Goal: Task Accomplishment & Management: Manage account settings

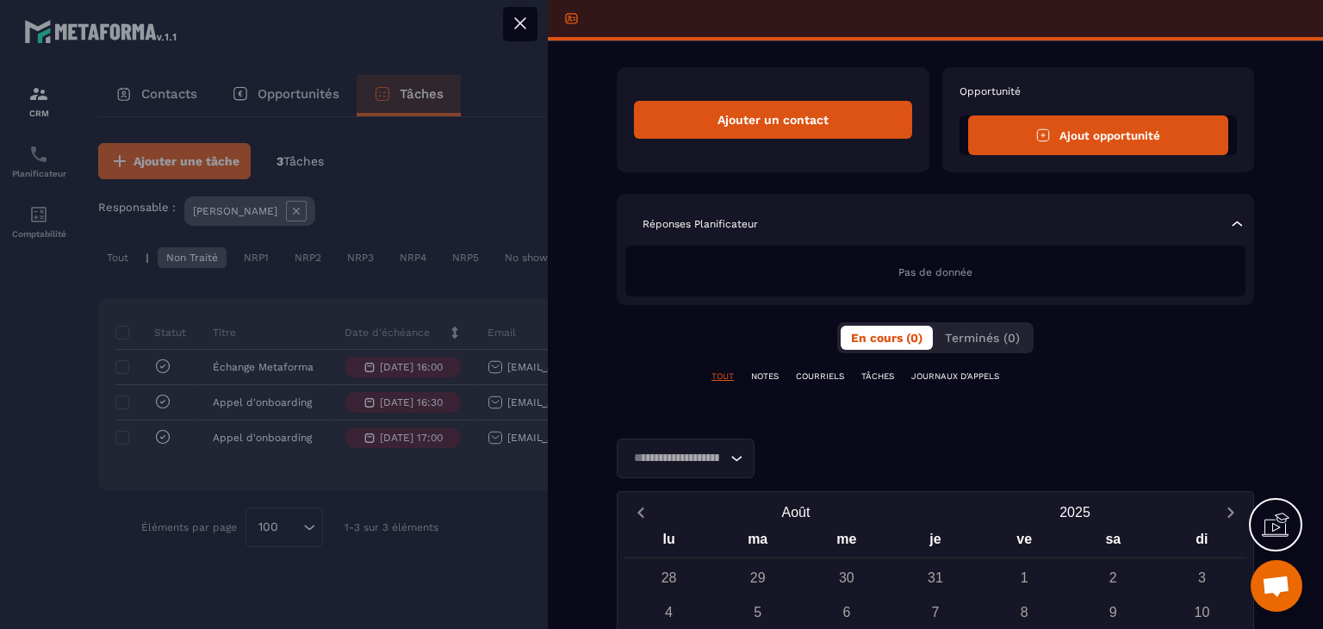
click at [514, 29] on icon at bounding box center [520, 23] width 21 height 21
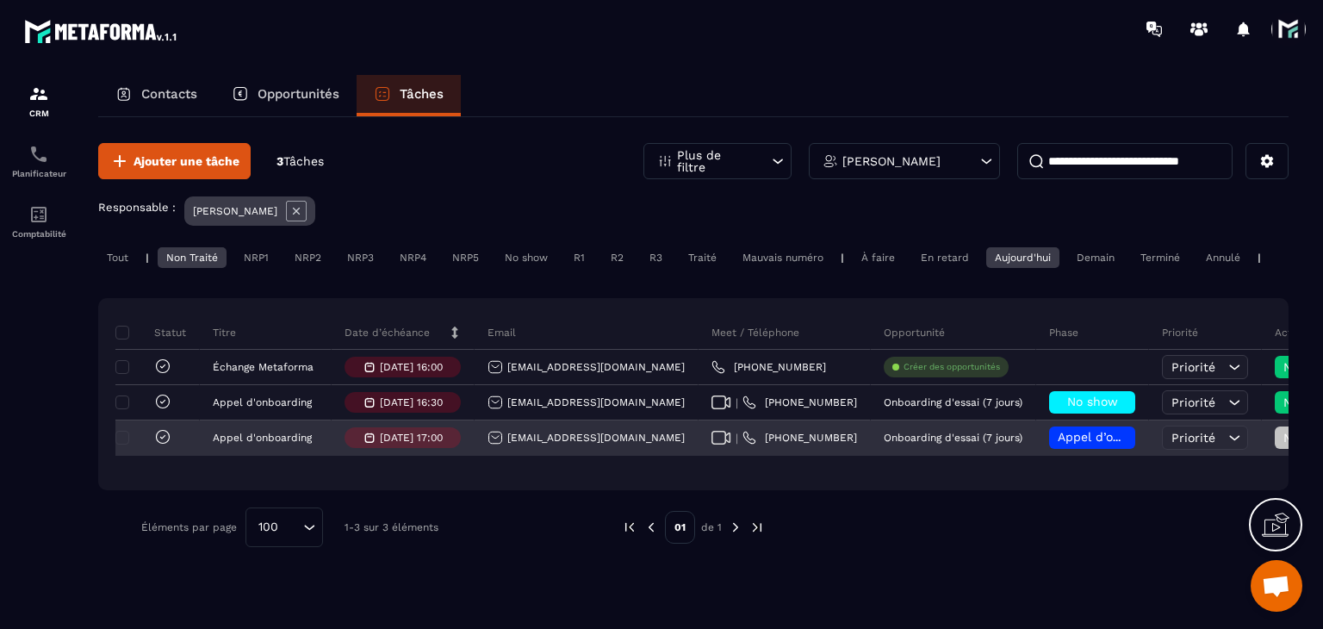
click at [1049, 440] on div "Appel d’onboarding planifié" at bounding box center [1092, 437] width 86 height 22
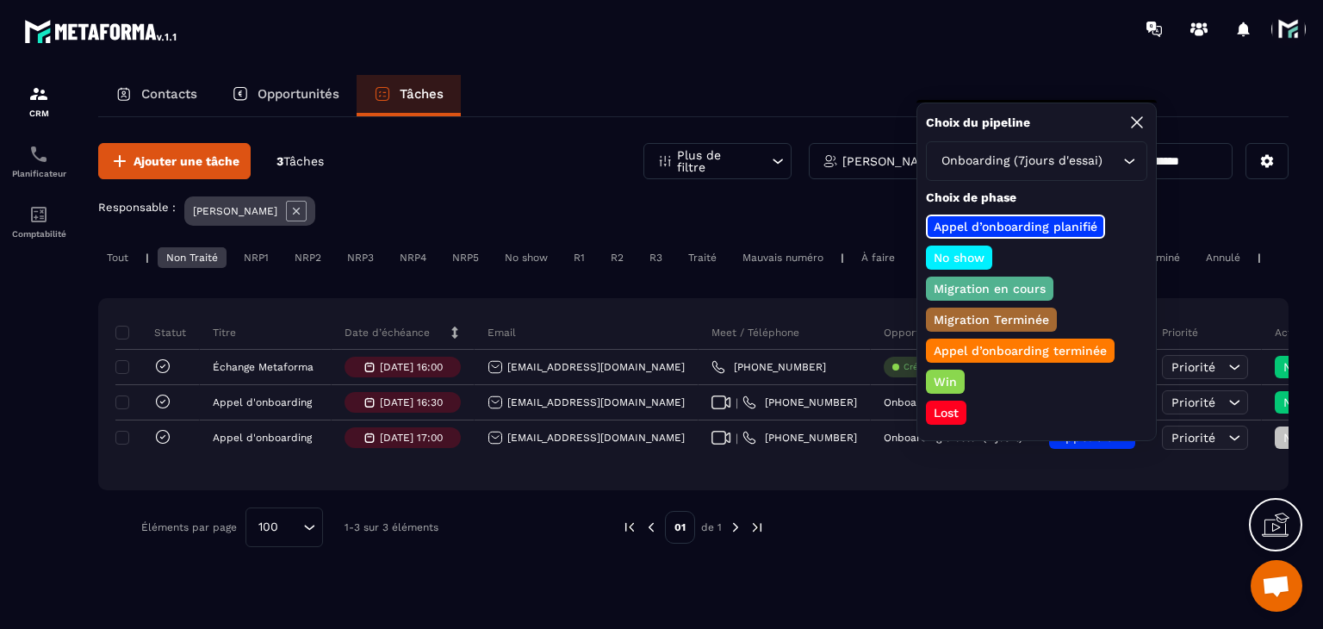
click at [975, 343] on p "Appel d’onboarding terminée" at bounding box center [1020, 350] width 178 height 17
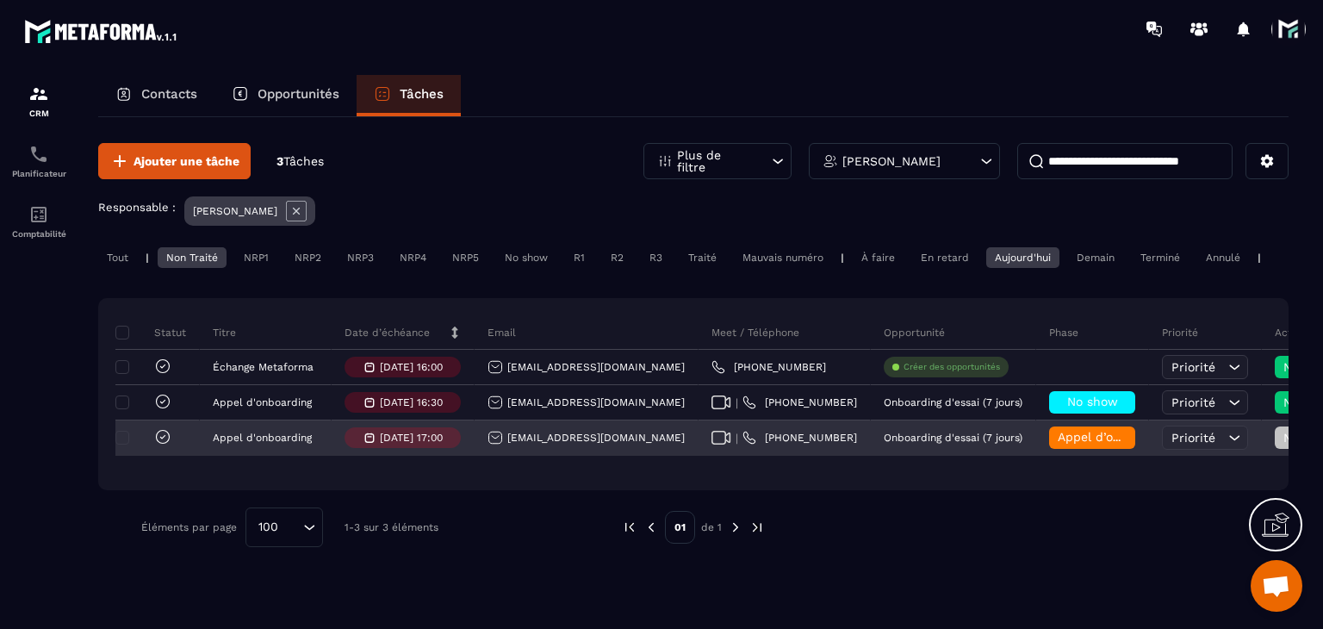
click at [1262, 437] on div "Non Traité" at bounding box center [1348, 438] width 172 height 34
click at [1275, 449] on div "Non Traité" at bounding box center [1326, 437] width 103 height 22
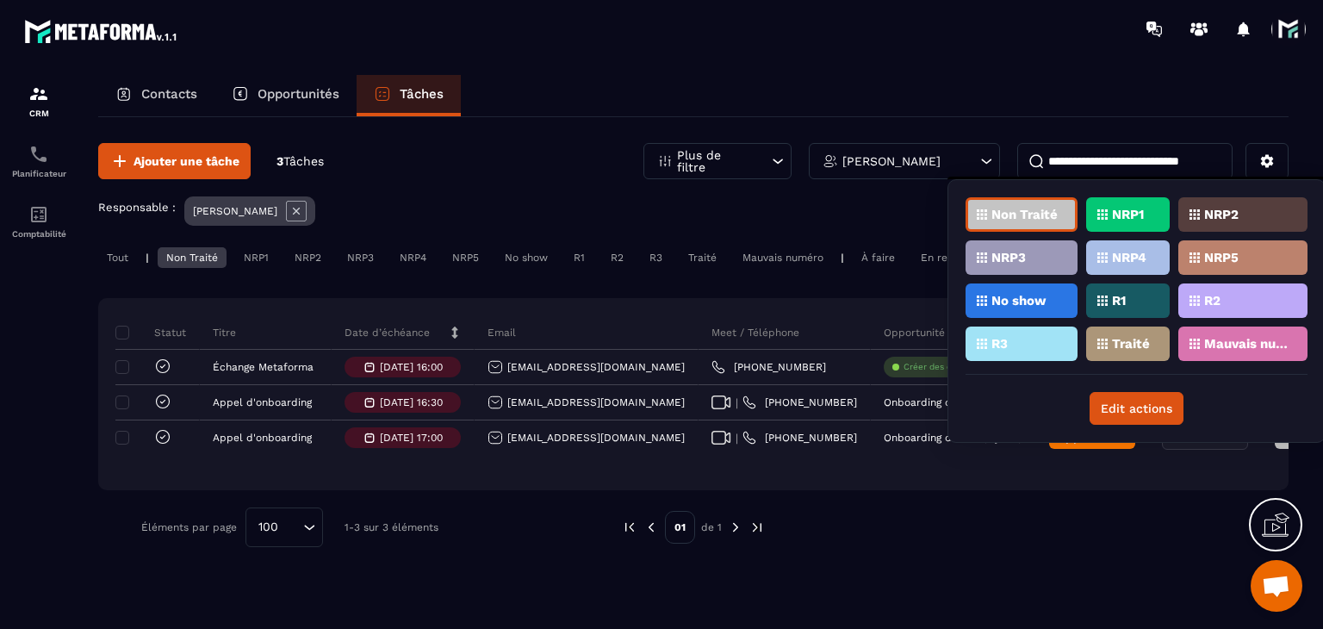
click at [1178, 343] on div "Traité" at bounding box center [1242, 343] width 129 height 34
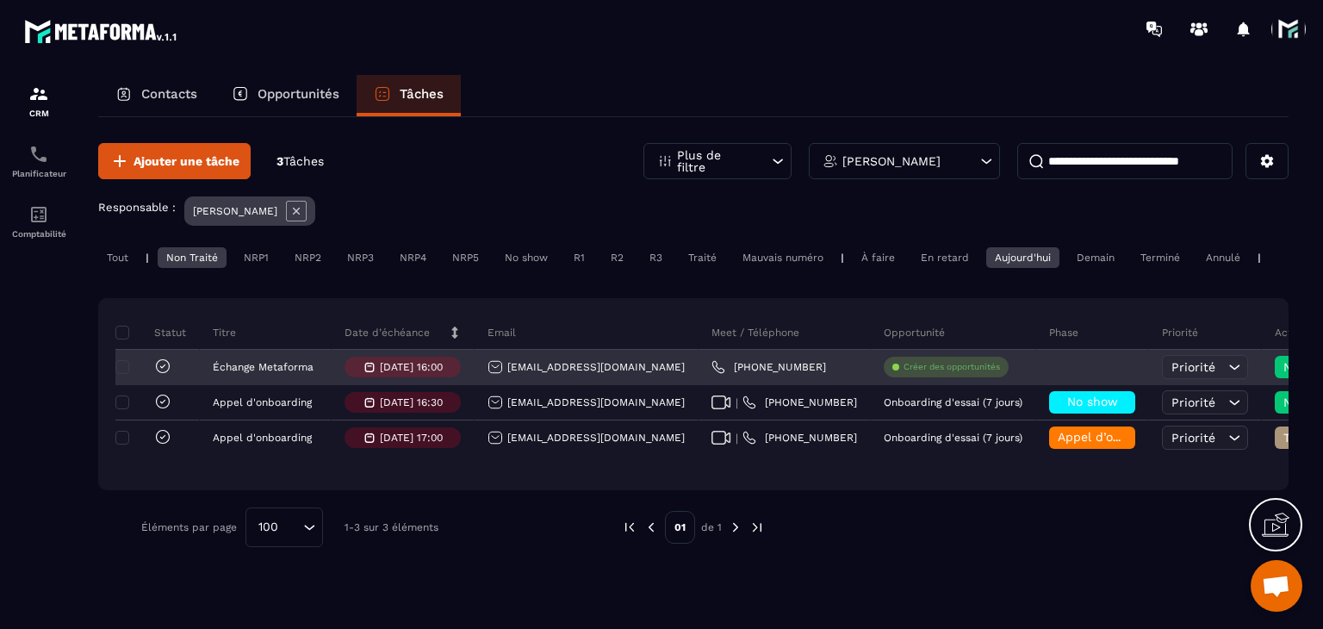
click at [570, 373] on div "[EMAIL_ADDRESS][DOMAIN_NAME]" at bounding box center [586, 367] width 197 height 16
